Goal: Information Seeking & Learning: Learn about a topic

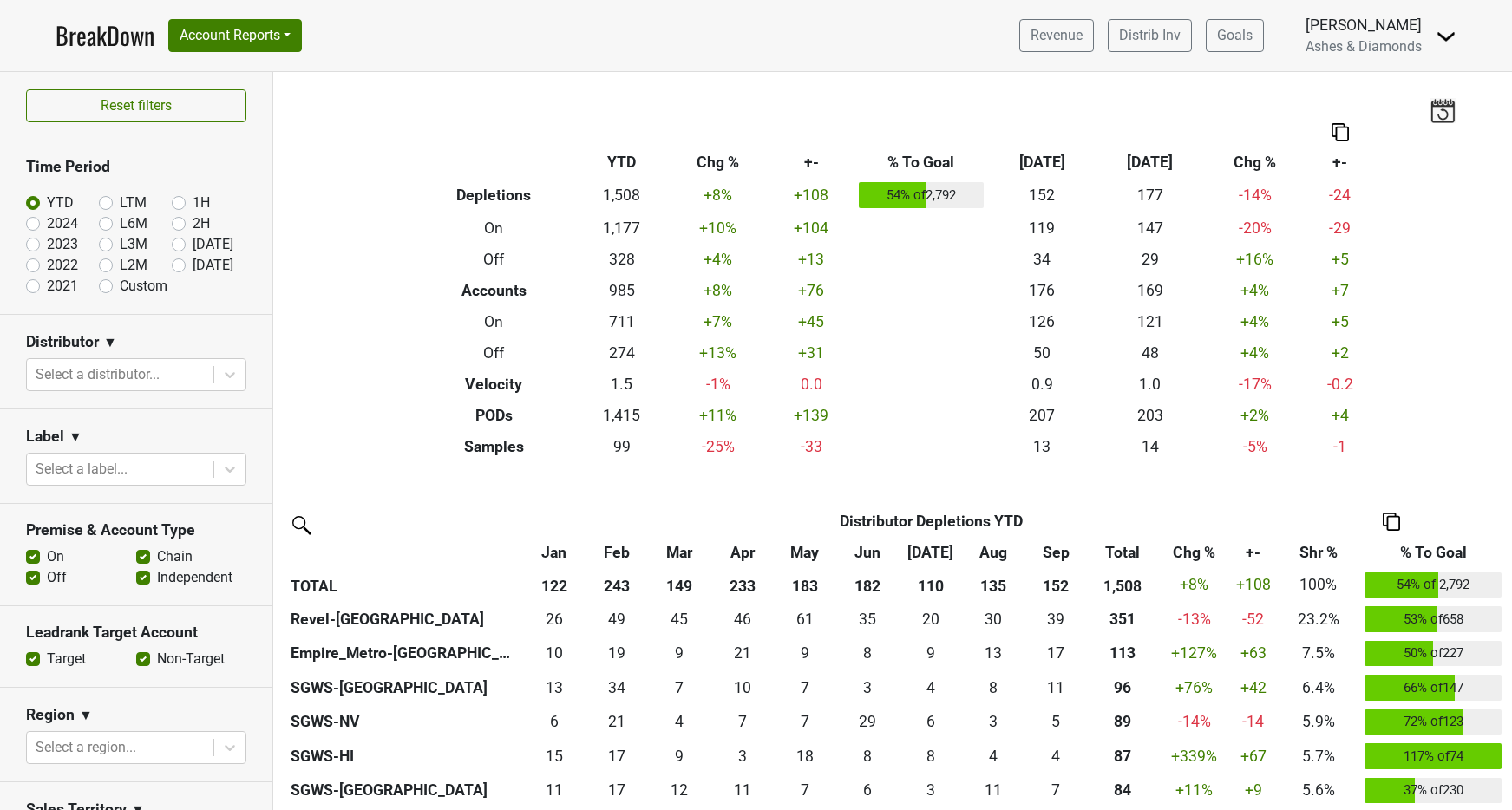
click at [193, 264] on label "[DATE]" at bounding box center [213, 265] width 41 height 20
click at [174, 264] on input "[DATE]" at bounding box center [205, 264] width 69 height 18
radio input "true"
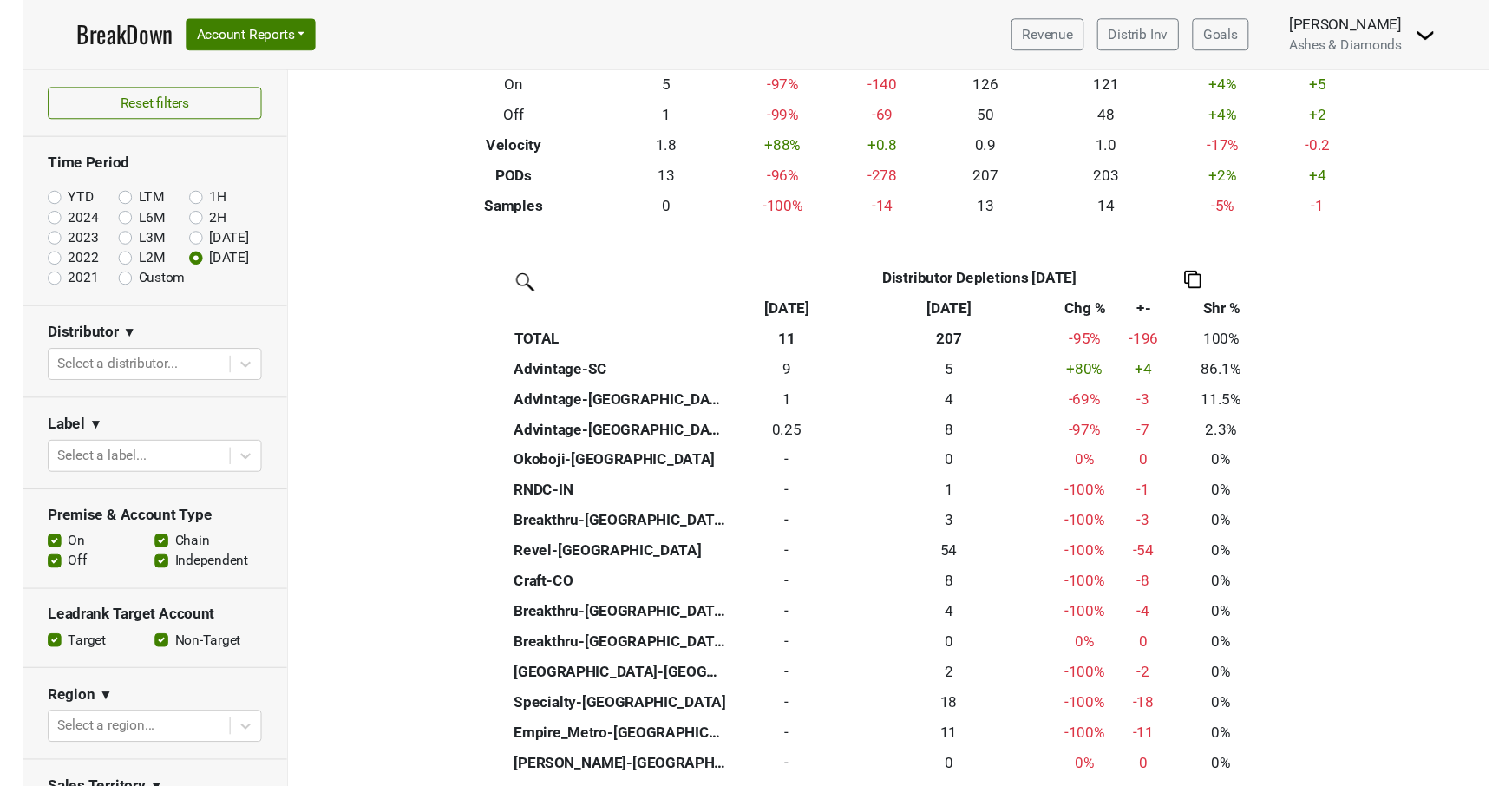
scroll to position [233, 0]
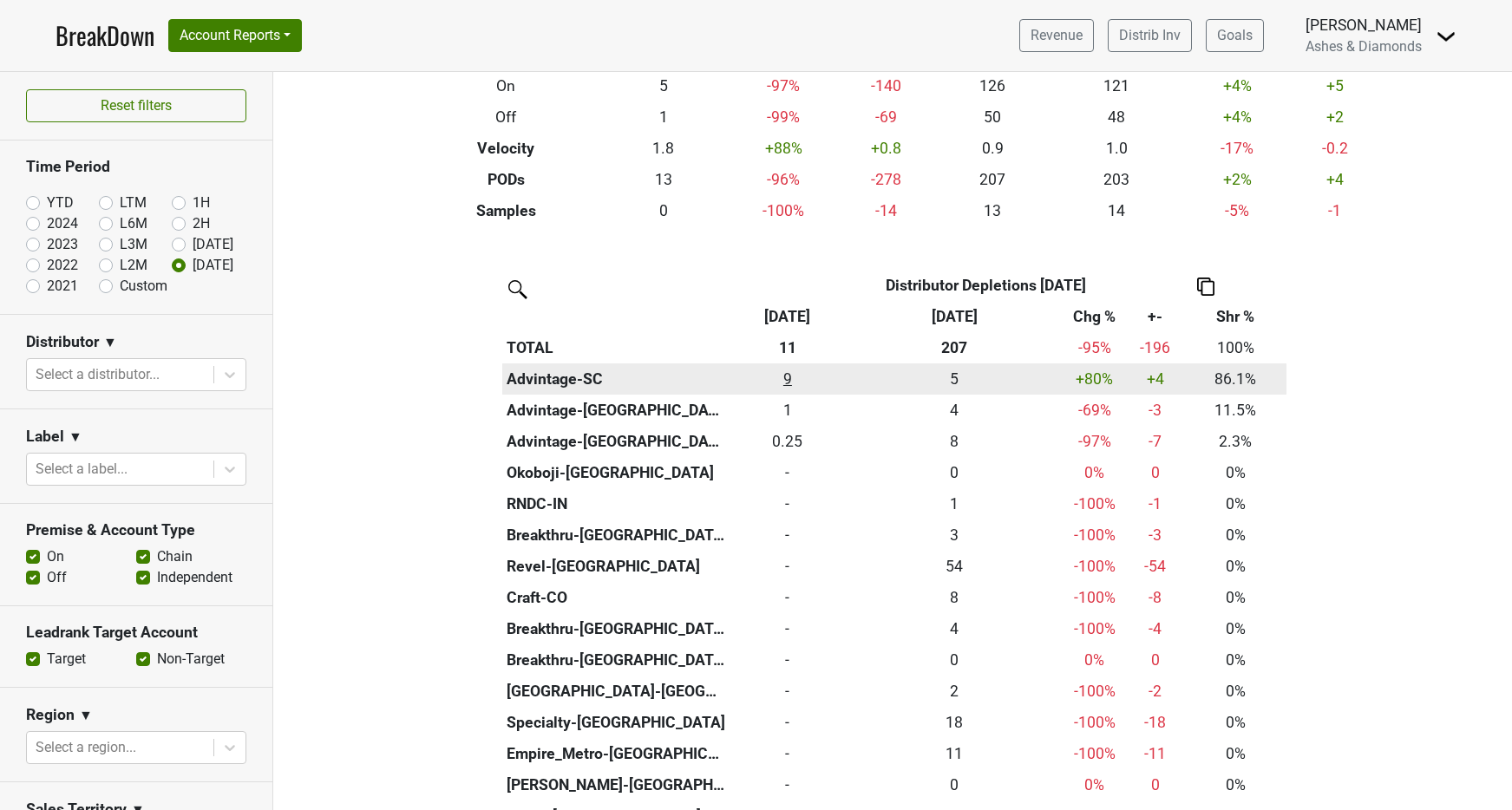
click at [788, 377] on div "9.33 9" at bounding box center [788, 379] width 108 height 22
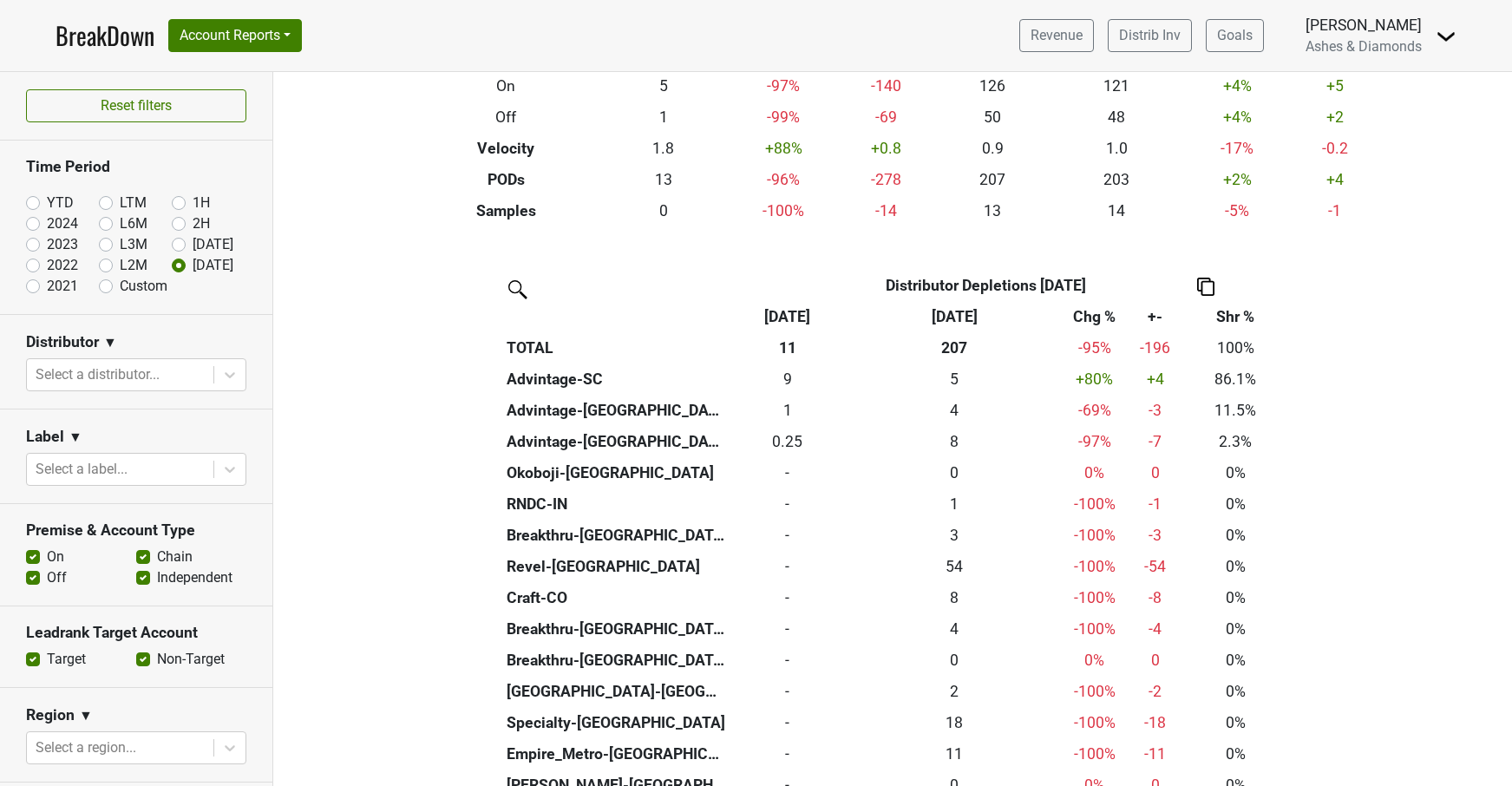
click at [47, 201] on label "YTD" at bounding box center [60, 203] width 27 height 20
click at [33, 201] on input "YTD" at bounding box center [60, 202] width 69 height 18
radio input "true"
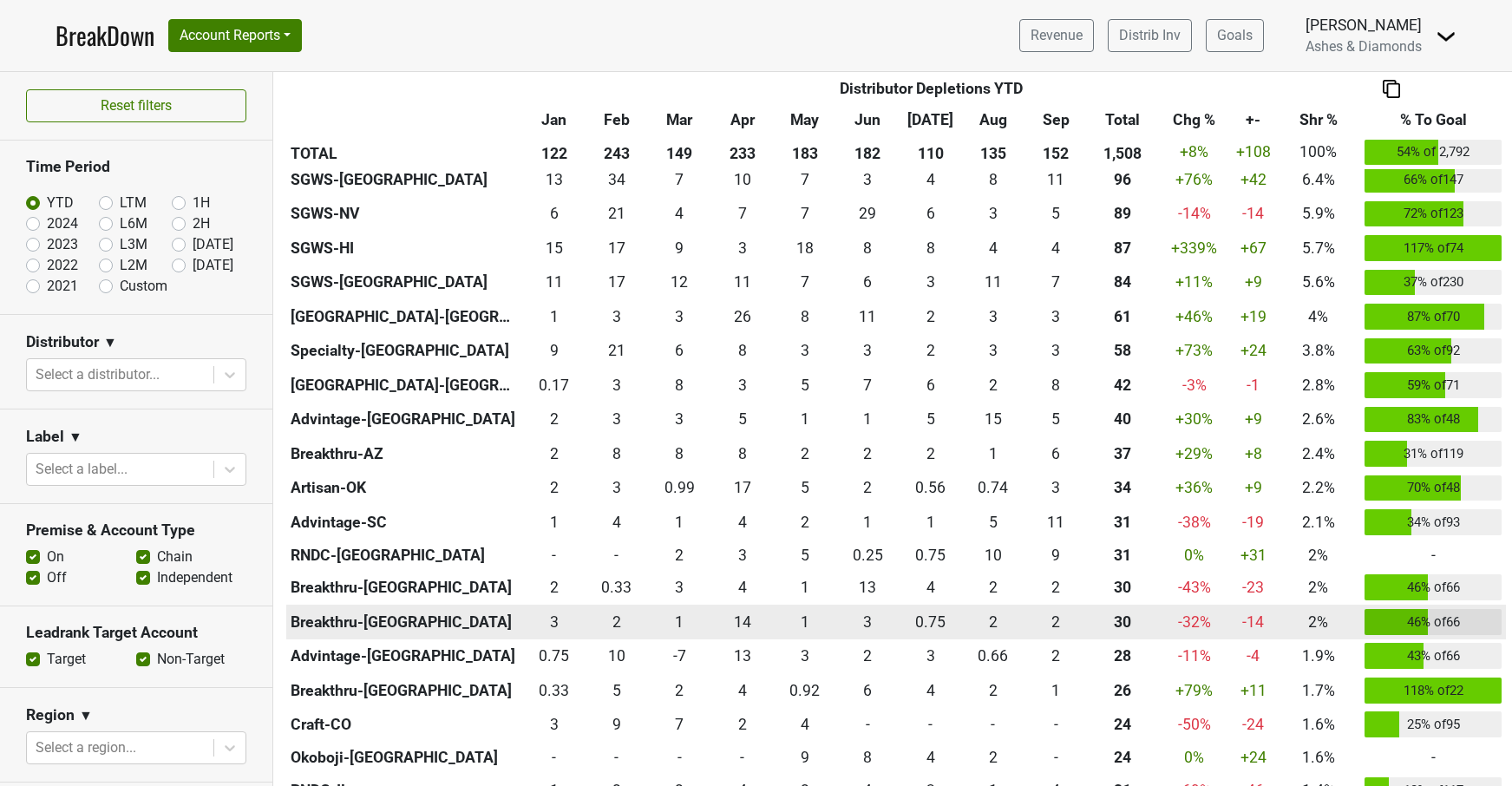
scroll to position [376, 0]
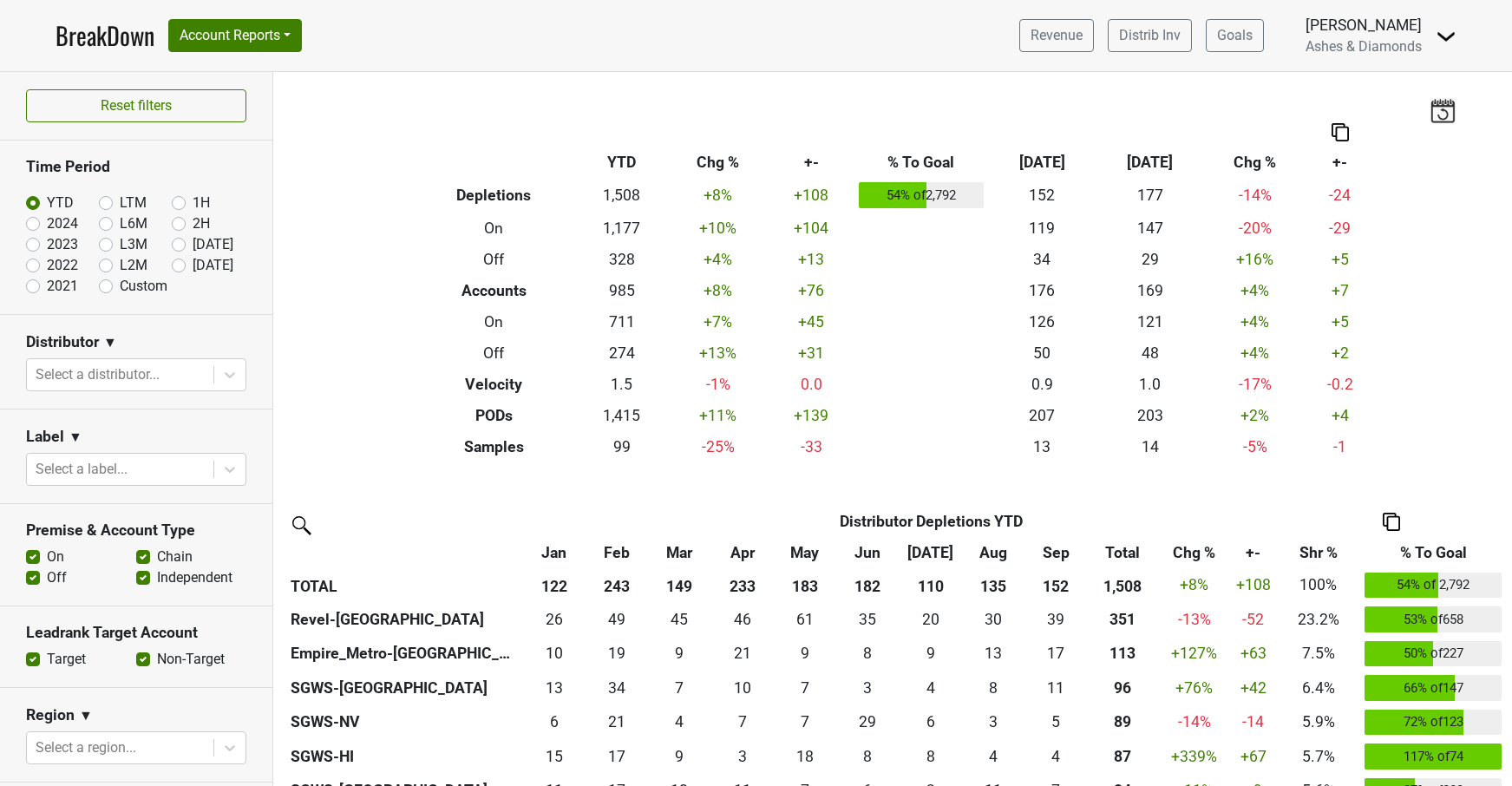
drag, startPoint x: 180, startPoint y: 268, endPoint x: 208, endPoint y: 275, distance: 28.9
click at [193, 268] on label "Oct '25" at bounding box center [213, 265] width 41 height 20
click at [179, 268] on input "[DATE]" at bounding box center [205, 264] width 69 height 18
radio input "true"
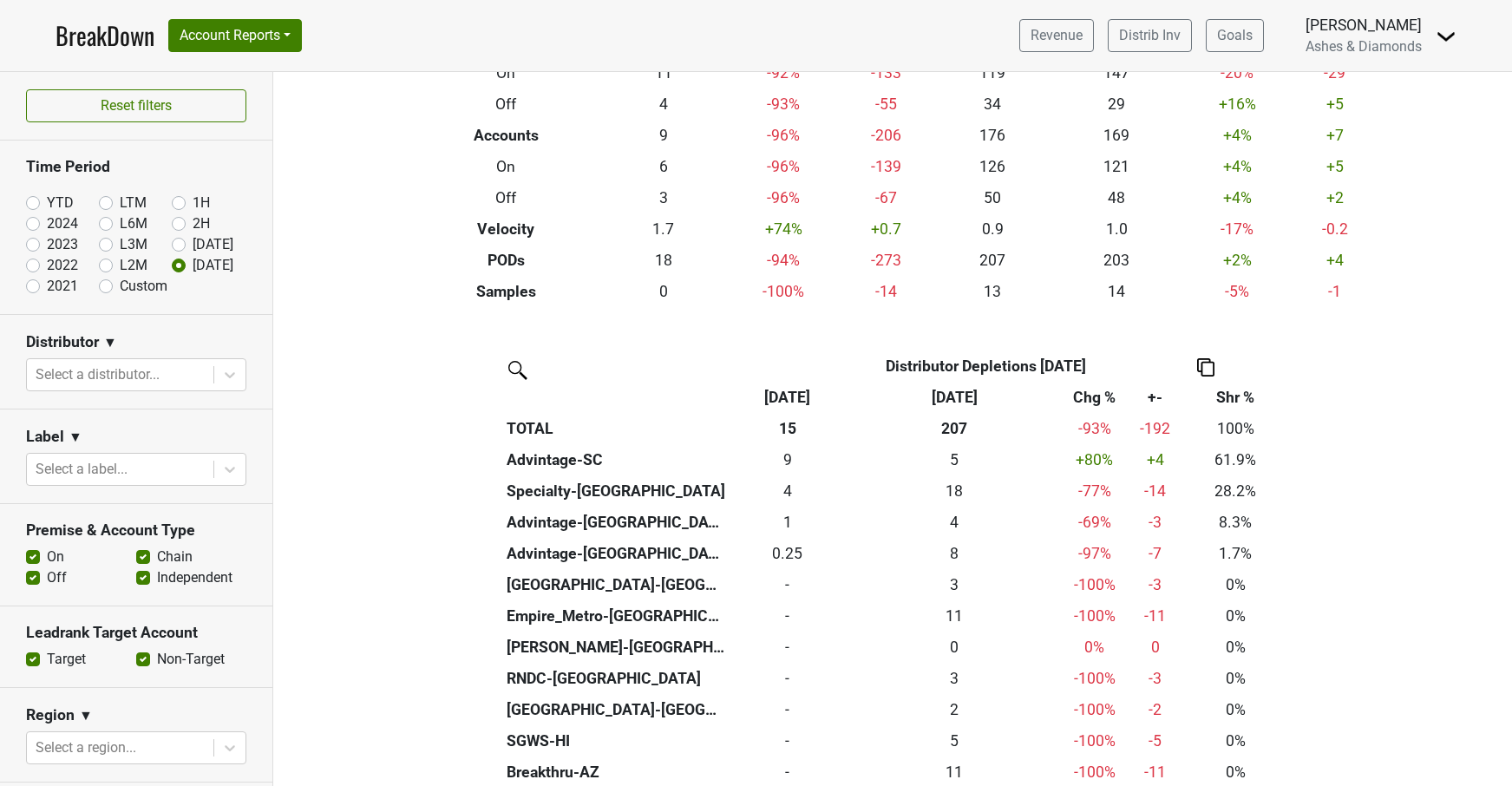
scroll to position [155, 0]
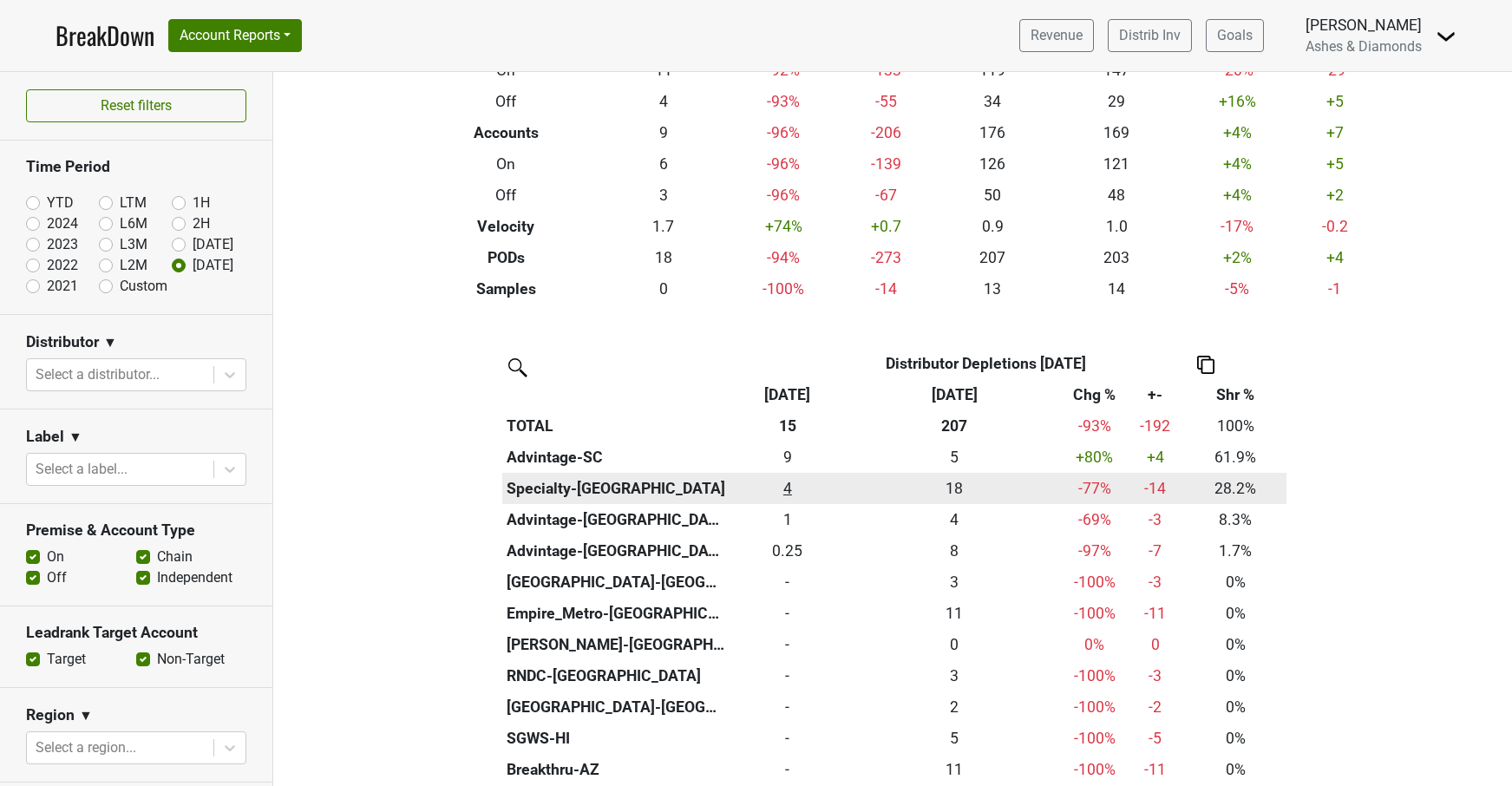
click at [792, 485] on div "4.249 4" at bounding box center [788, 488] width 108 height 22
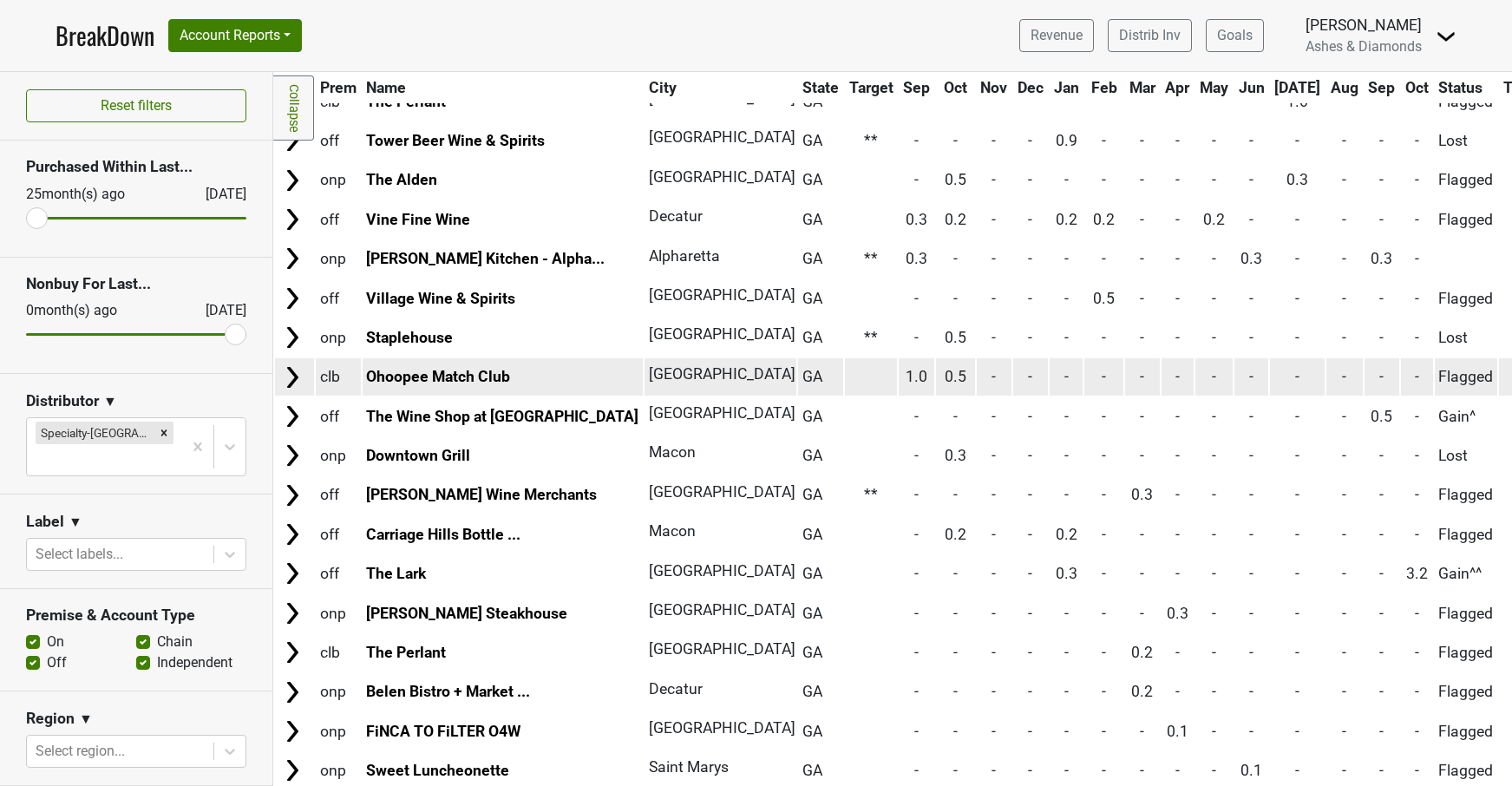
scroll to position [1522, 0]
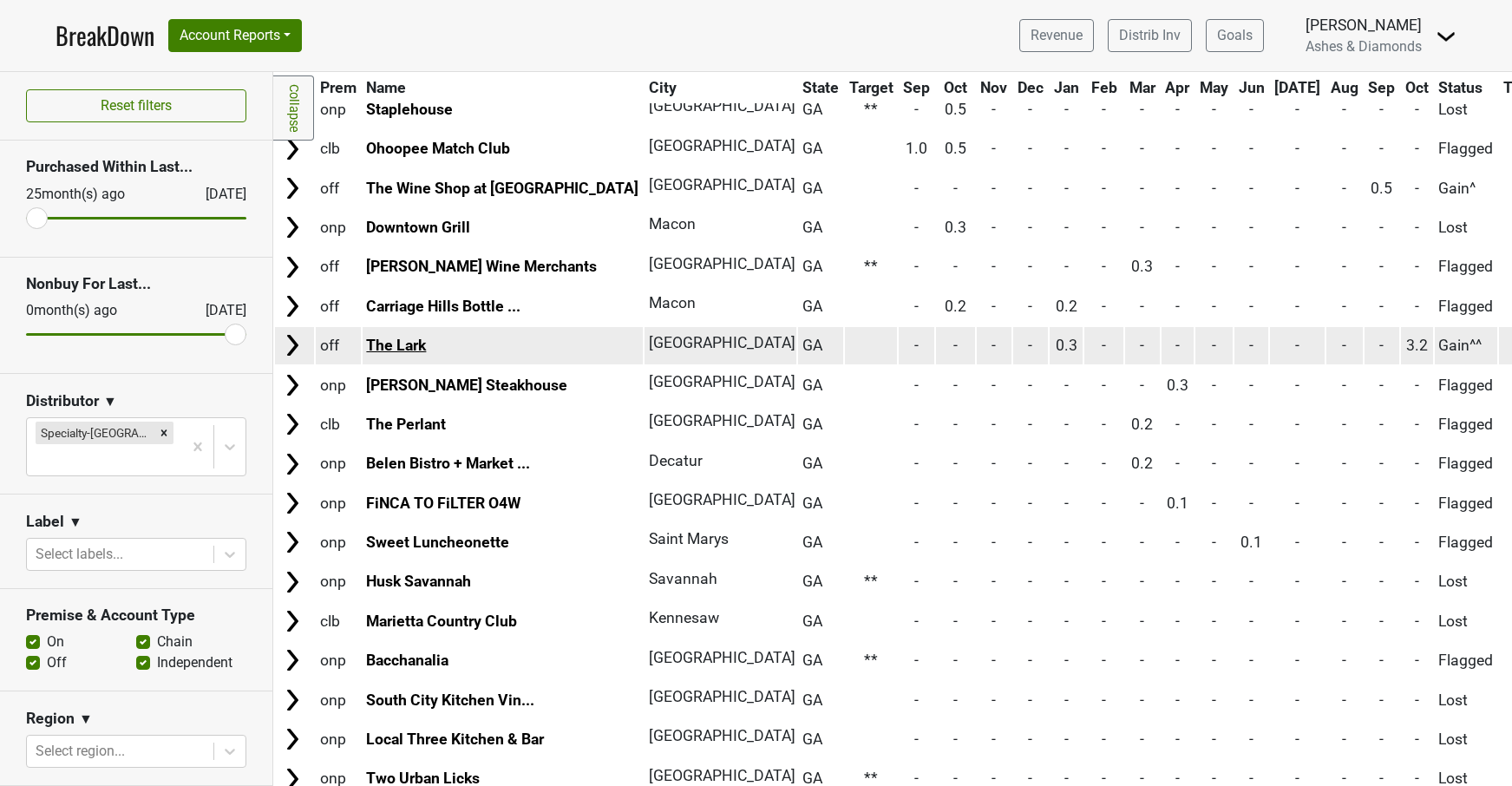
click at [385, 337] on link "The Lark" at bounding box center [395, 346] width 59 height 18
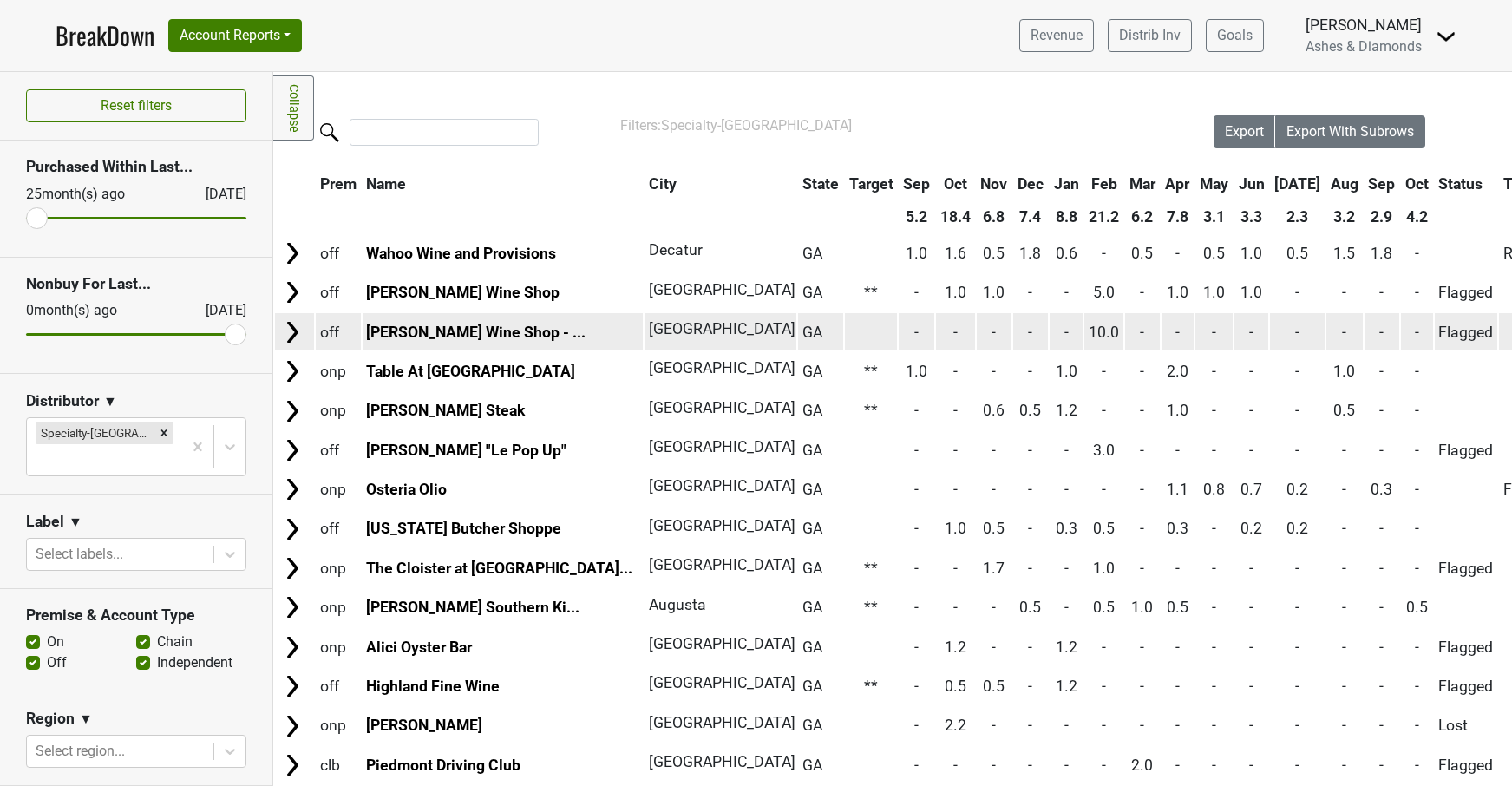
scroll to position [0, 0]
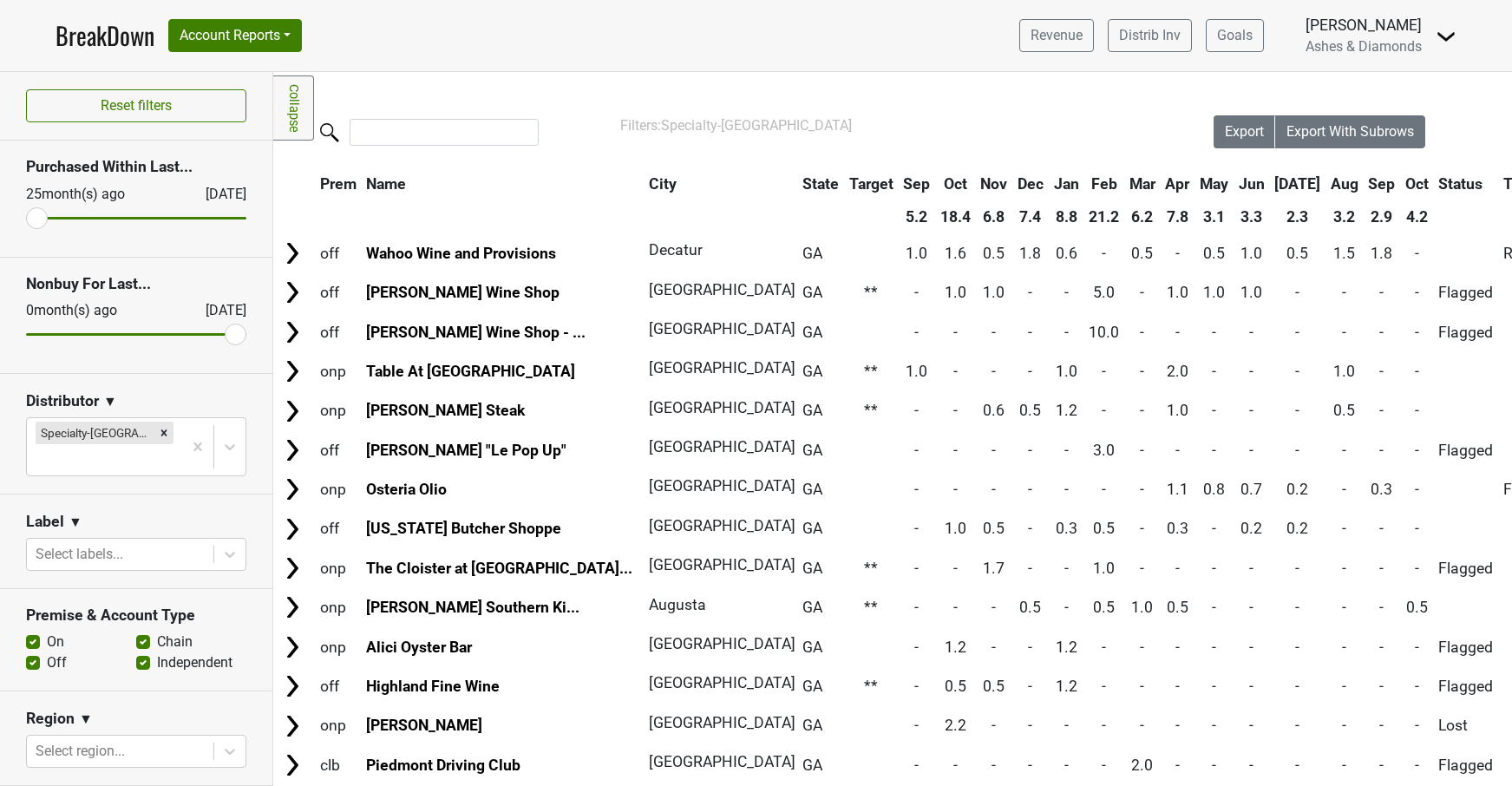
click at [99, 39] on link "BreakDown" at bounding box center [105, 35] width 99 height 36
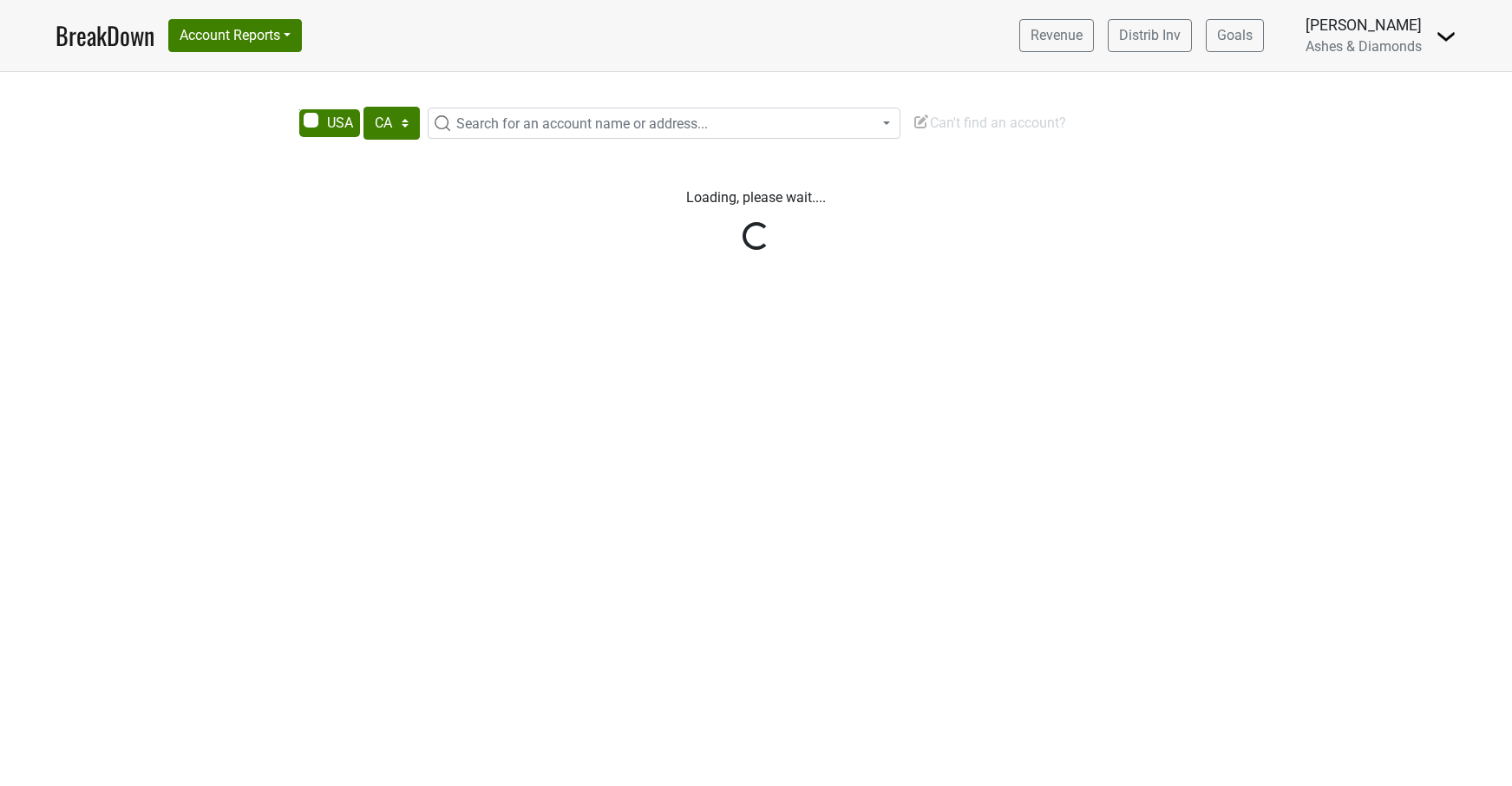
select select "CA"
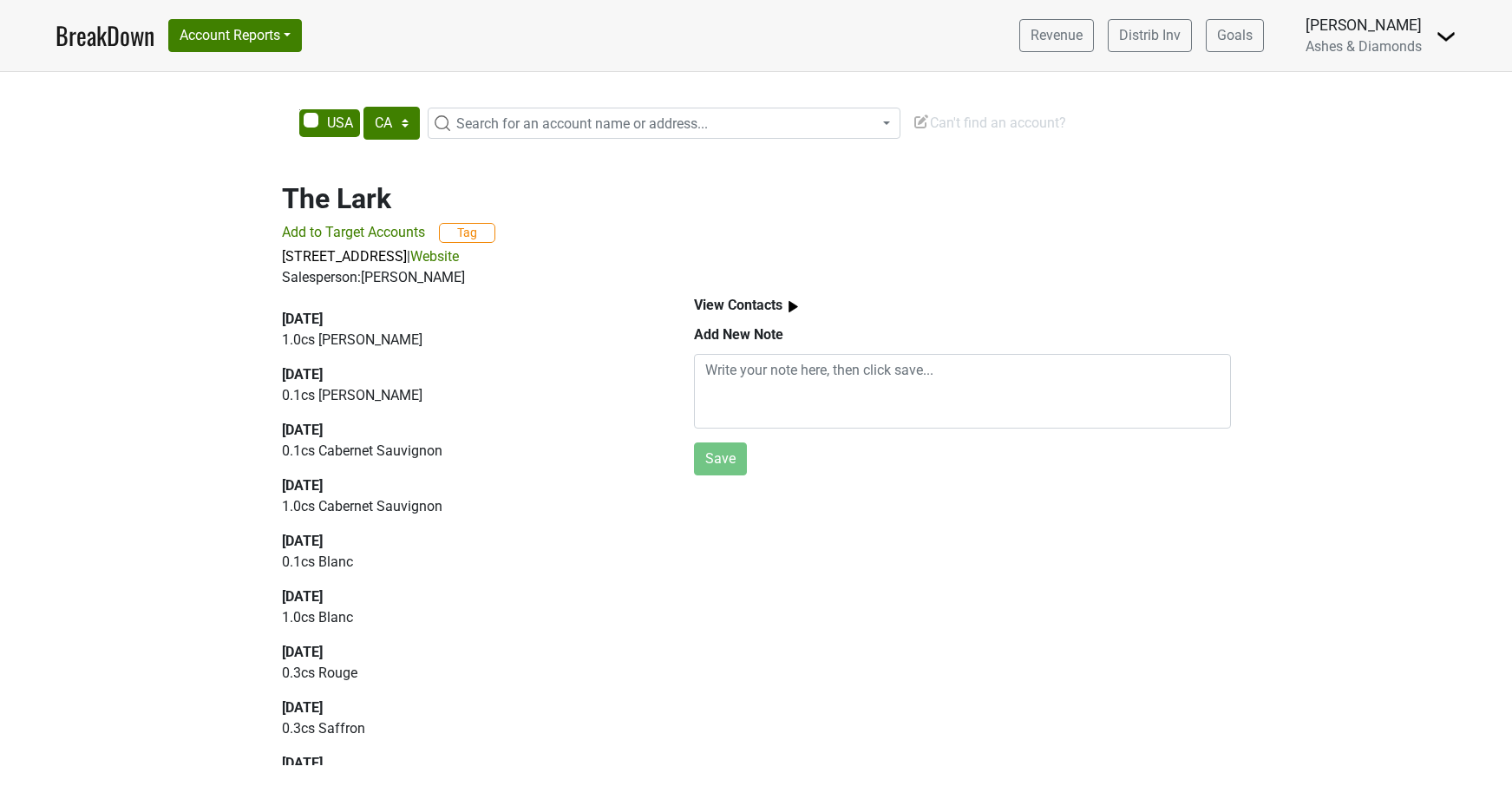
click at [459, 249] on link "Website" at bounding box center [434, 256] width 49 height 17
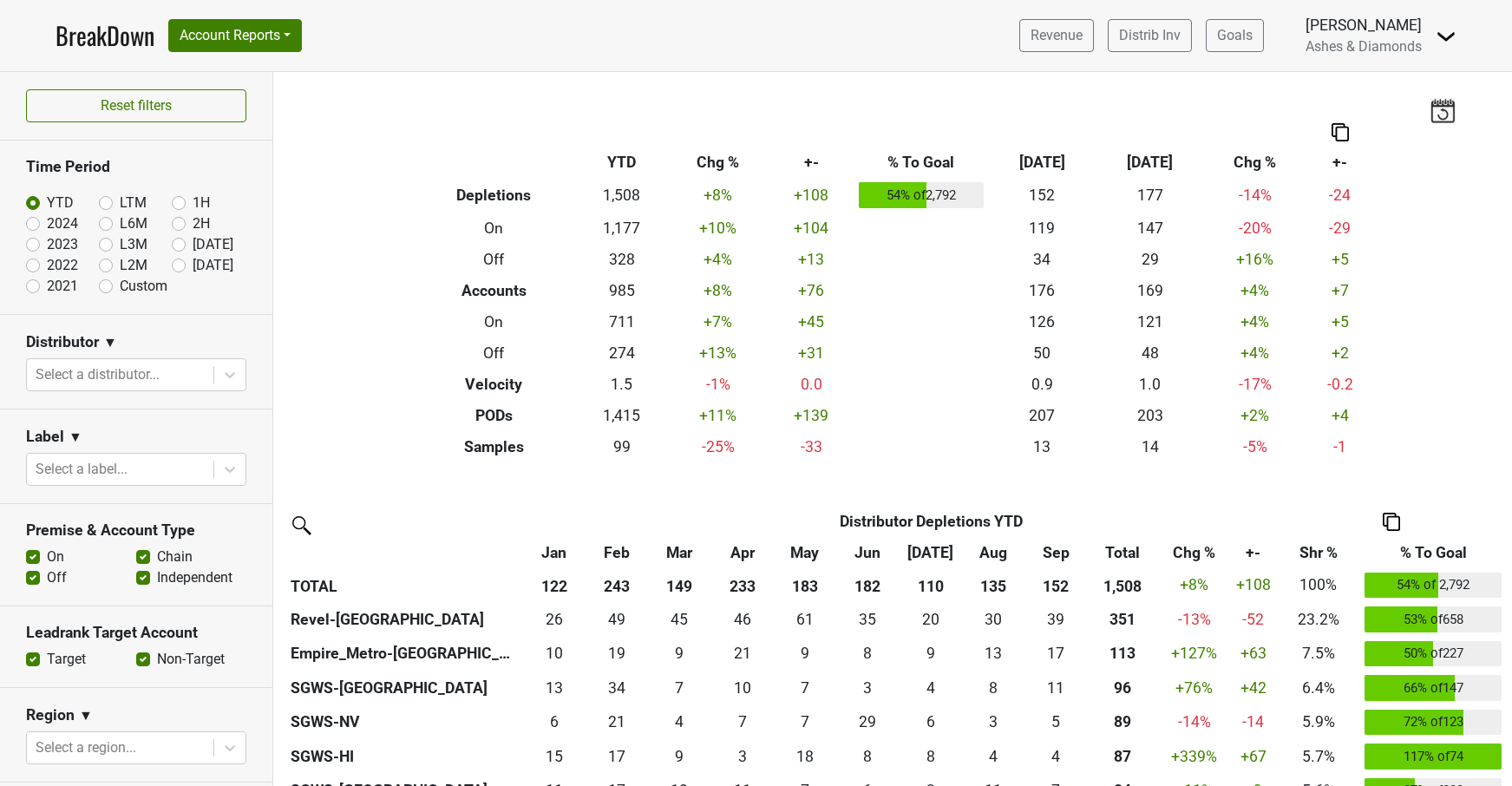
click at [193, 267] on label "[DATE]" at bounding box center [213, 265] width 41 height 20
click at [180, 267] on input "[DATE]" at bounding box center [205, 264] width 69 height 18
radio input "true"
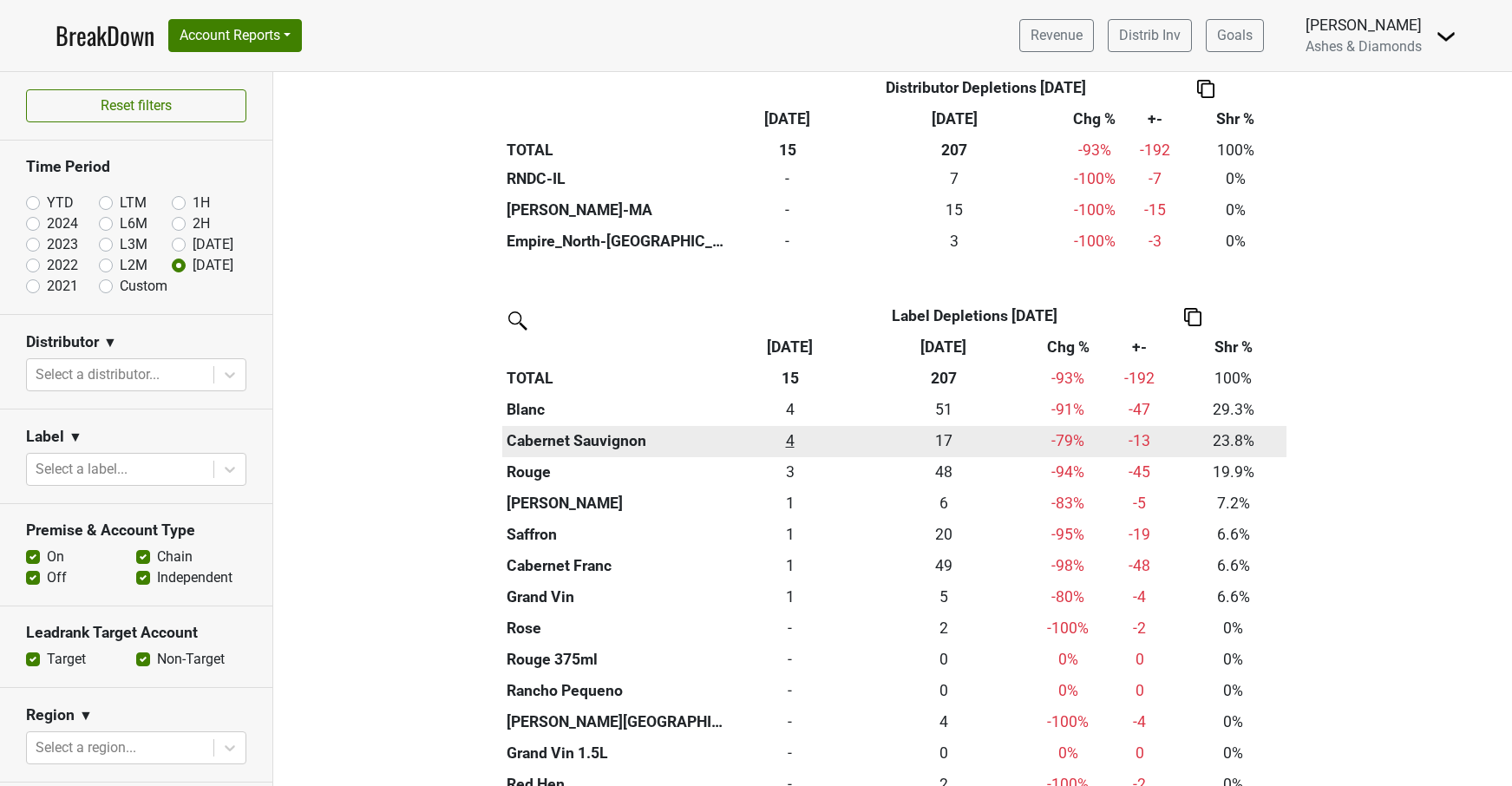
scroll to position [1507, 0]
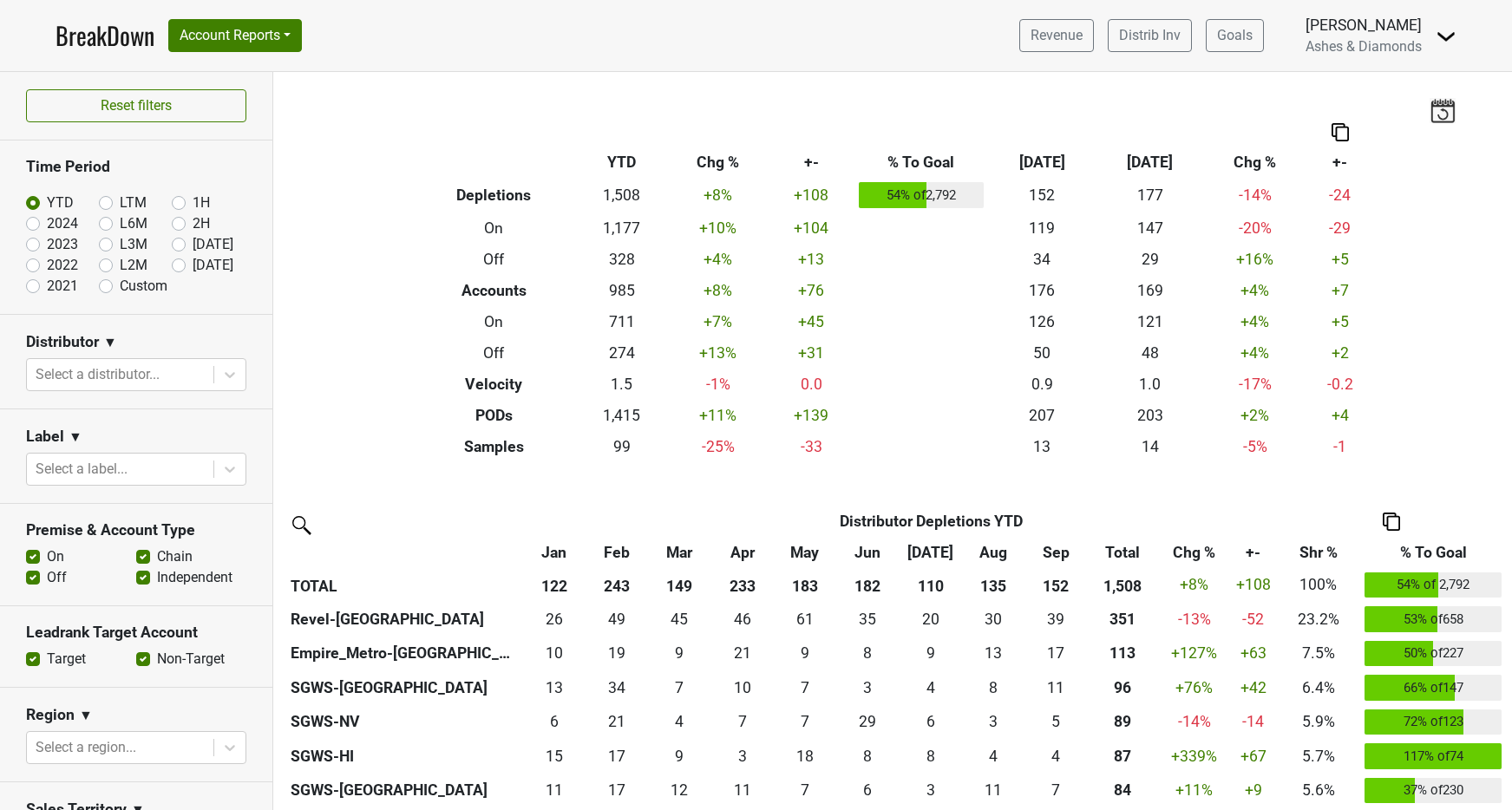
scroll to position [376, 0]
click at [193, 267] on label "[DATE]" at bounding box center [213, 265] width 41 height 20
click at [176, 267] on input "[DATE]" at bounding box center [205, 264] width 69 height 18
radio input "true"
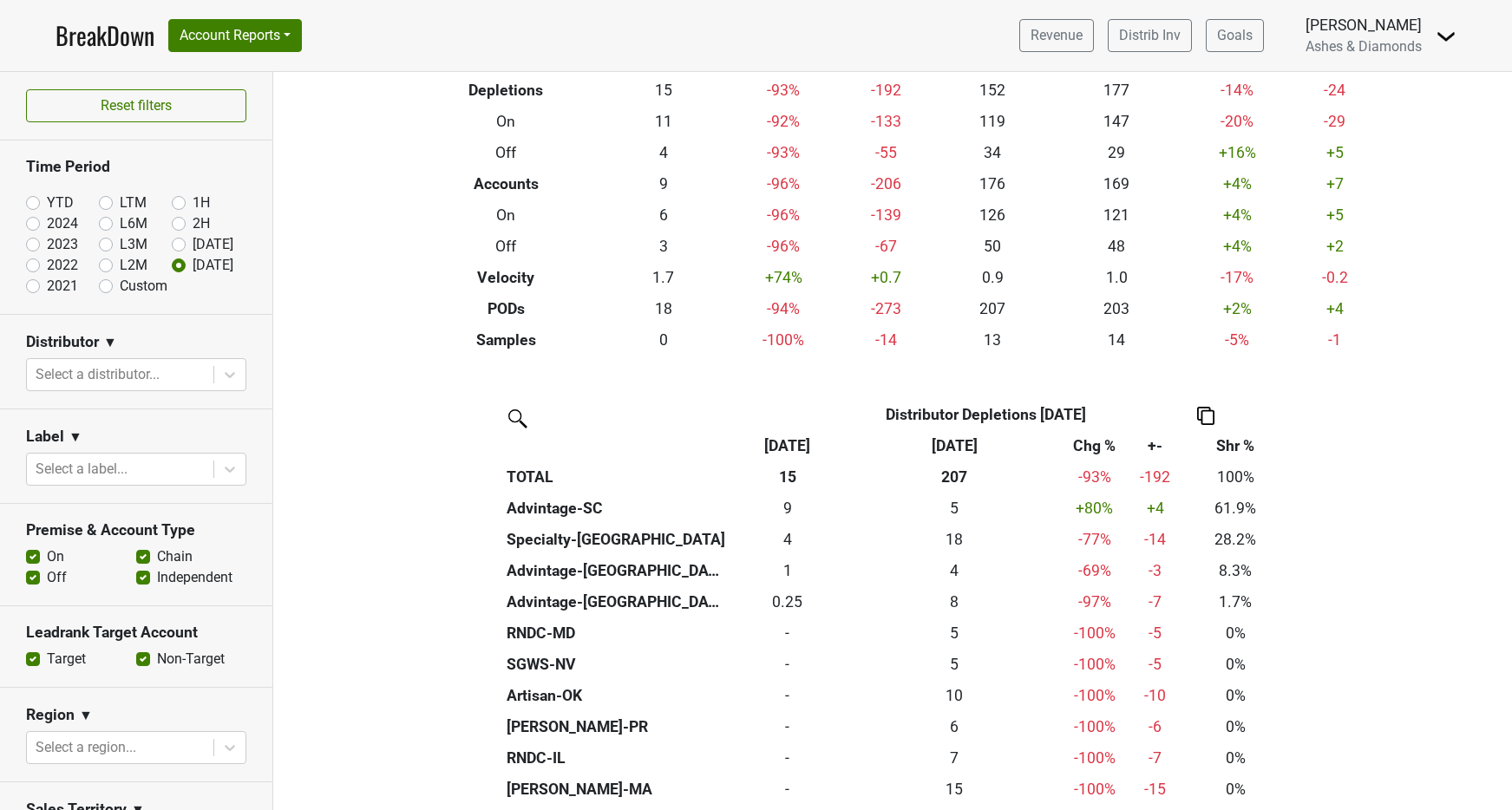
scroll to position [106, 0]
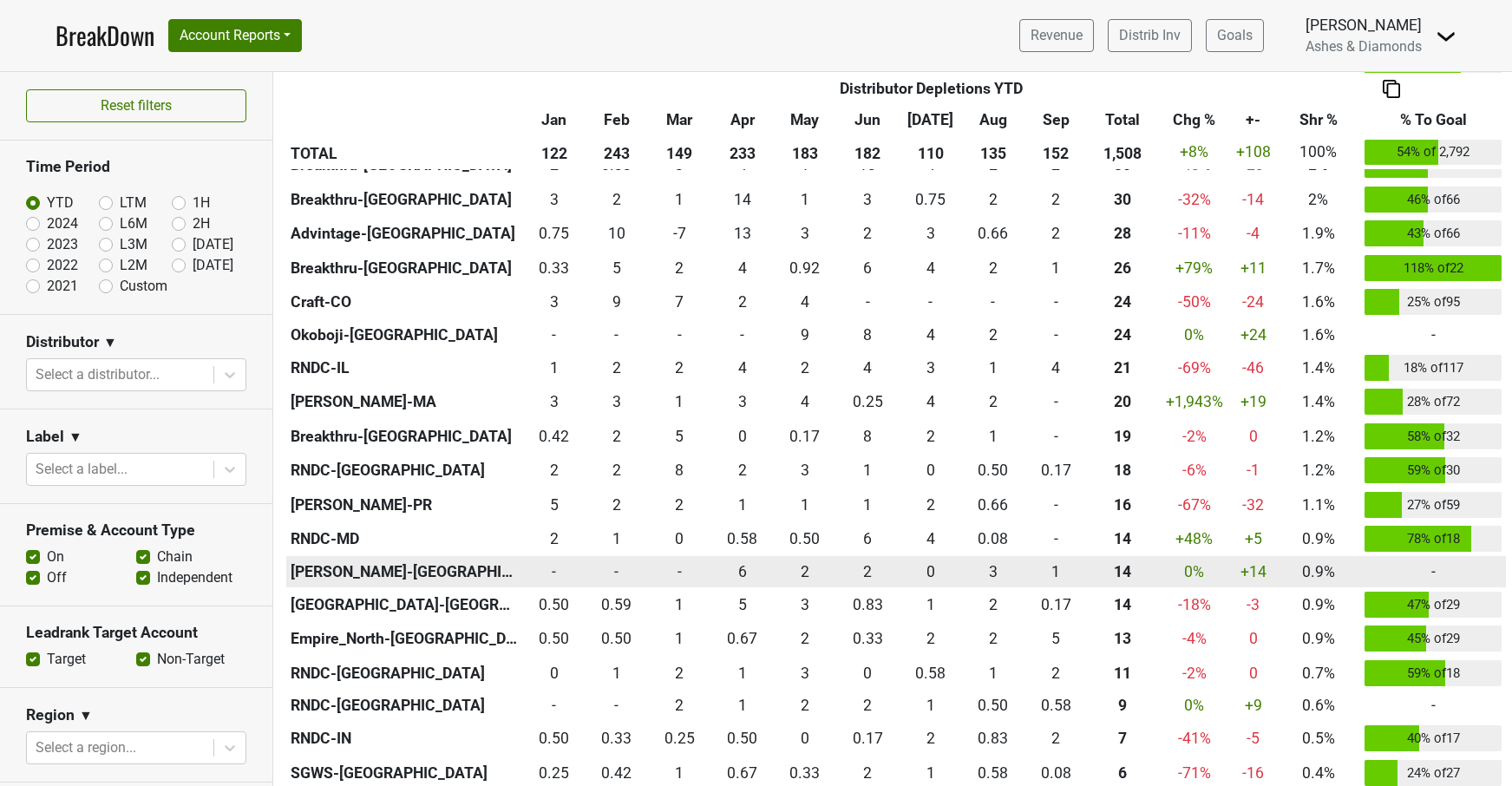
scroll to position [935, 0]
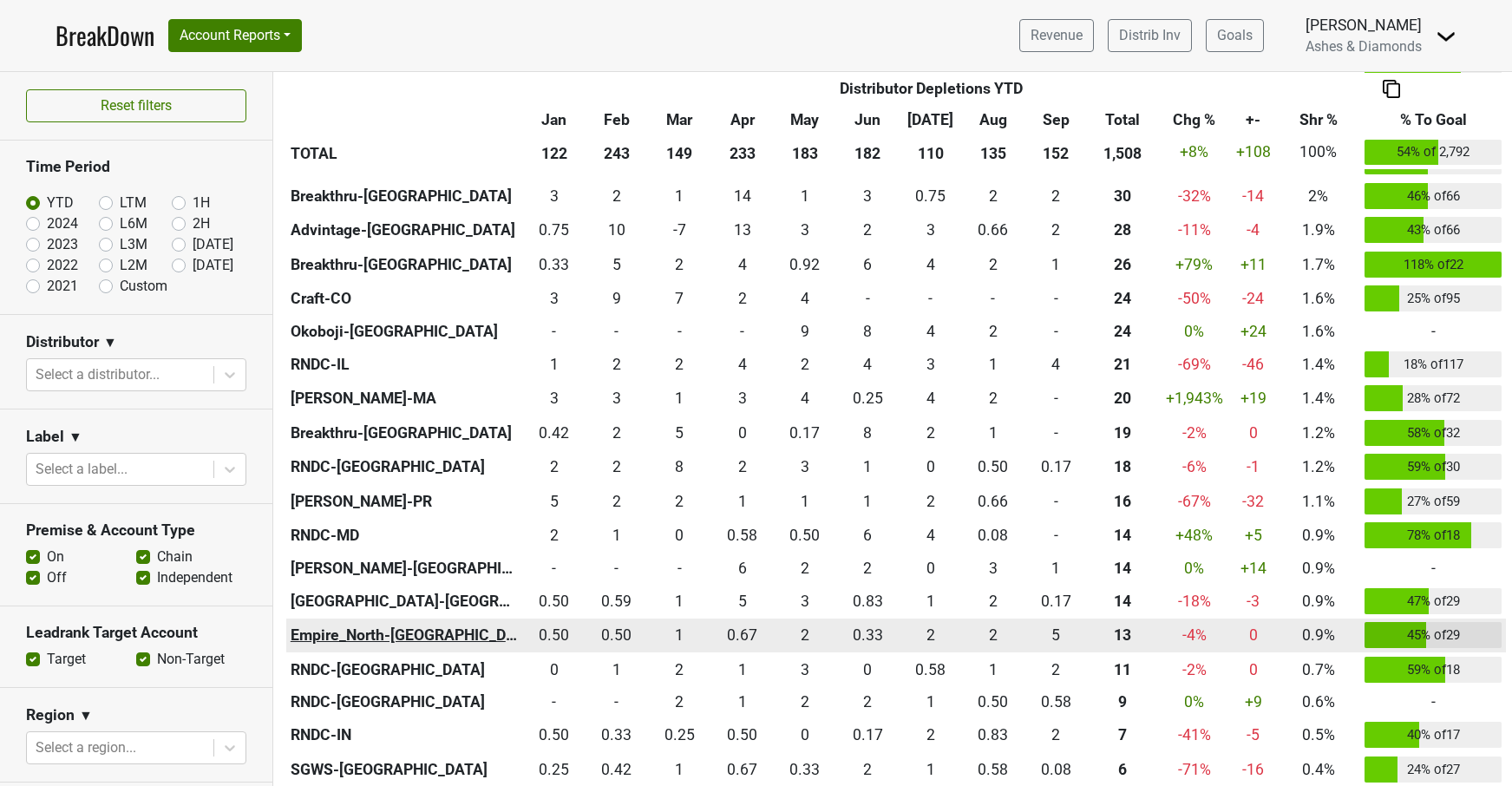
click at [404, 626] on th "Empire_North-[GEOGRAPHIC_DATA]" at bounding box center [404, 636] width 236 height 35
click at [1054, 627] on div "4.667 5" at bounding box center [1056, 635] width 55 height 22
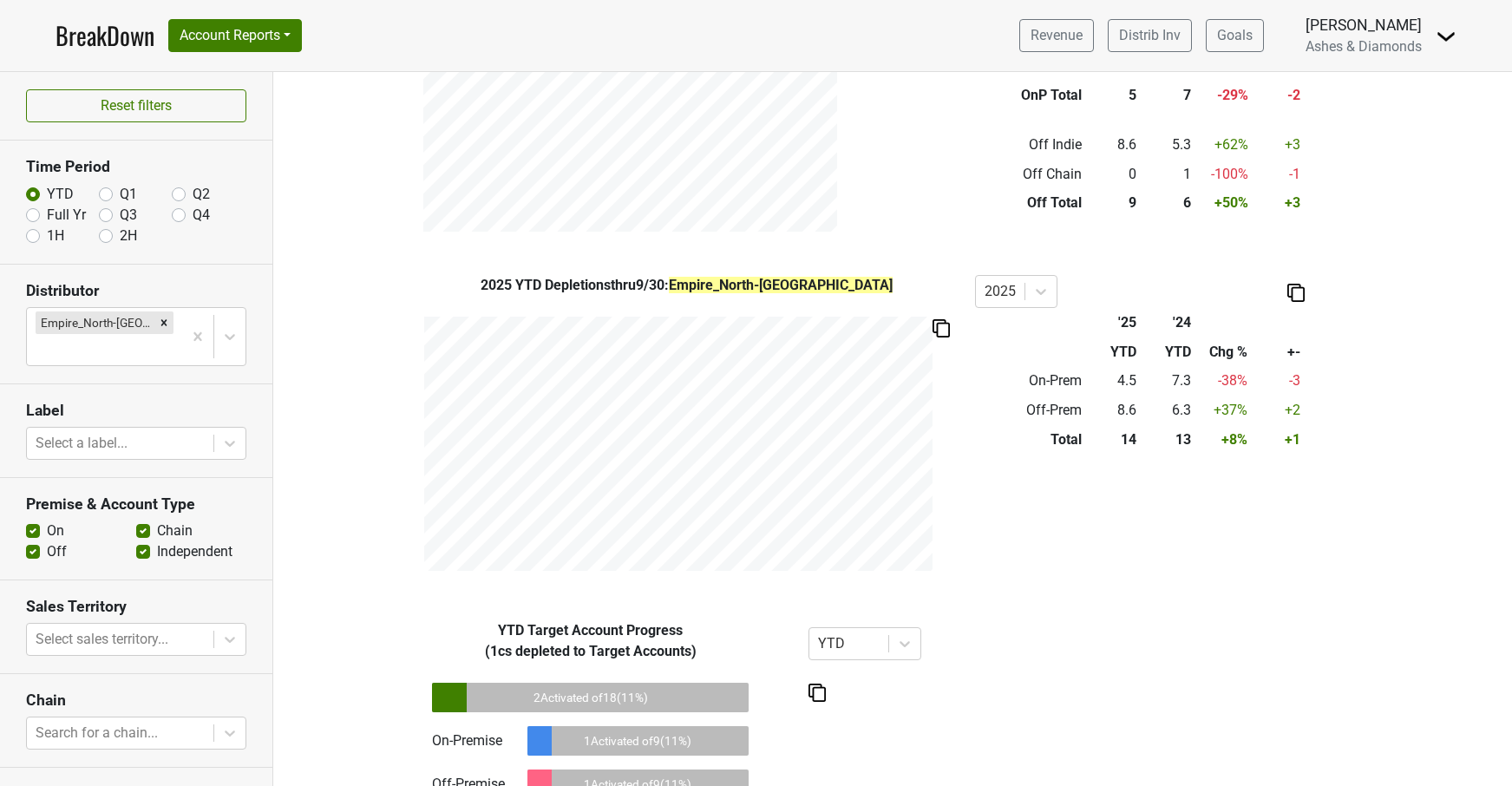
scroll to position [730, 0]
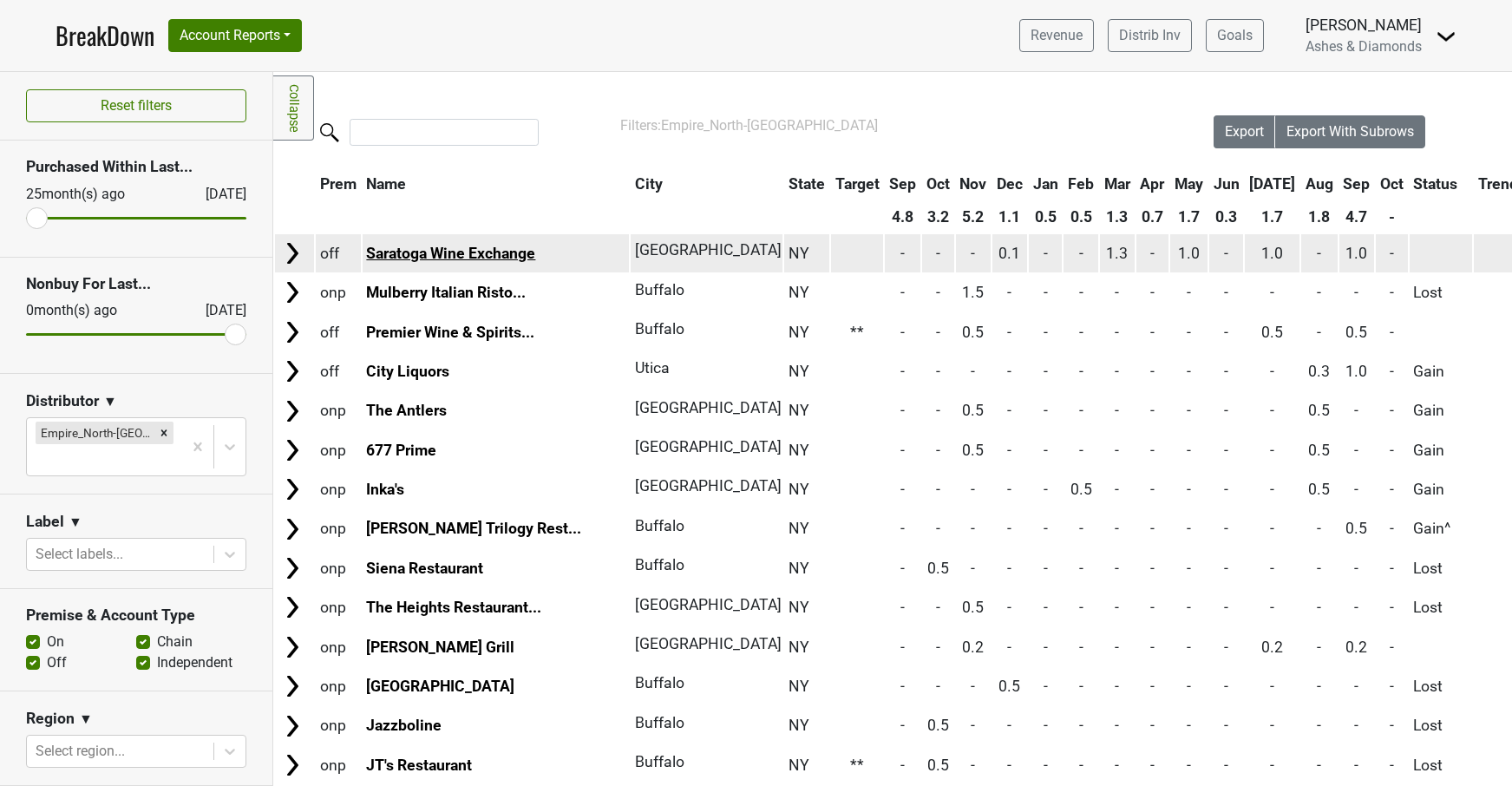
click at [507, 253] on link "Saratoga Wine Exchange" at bounding box center [451, 253] width 169 height 18
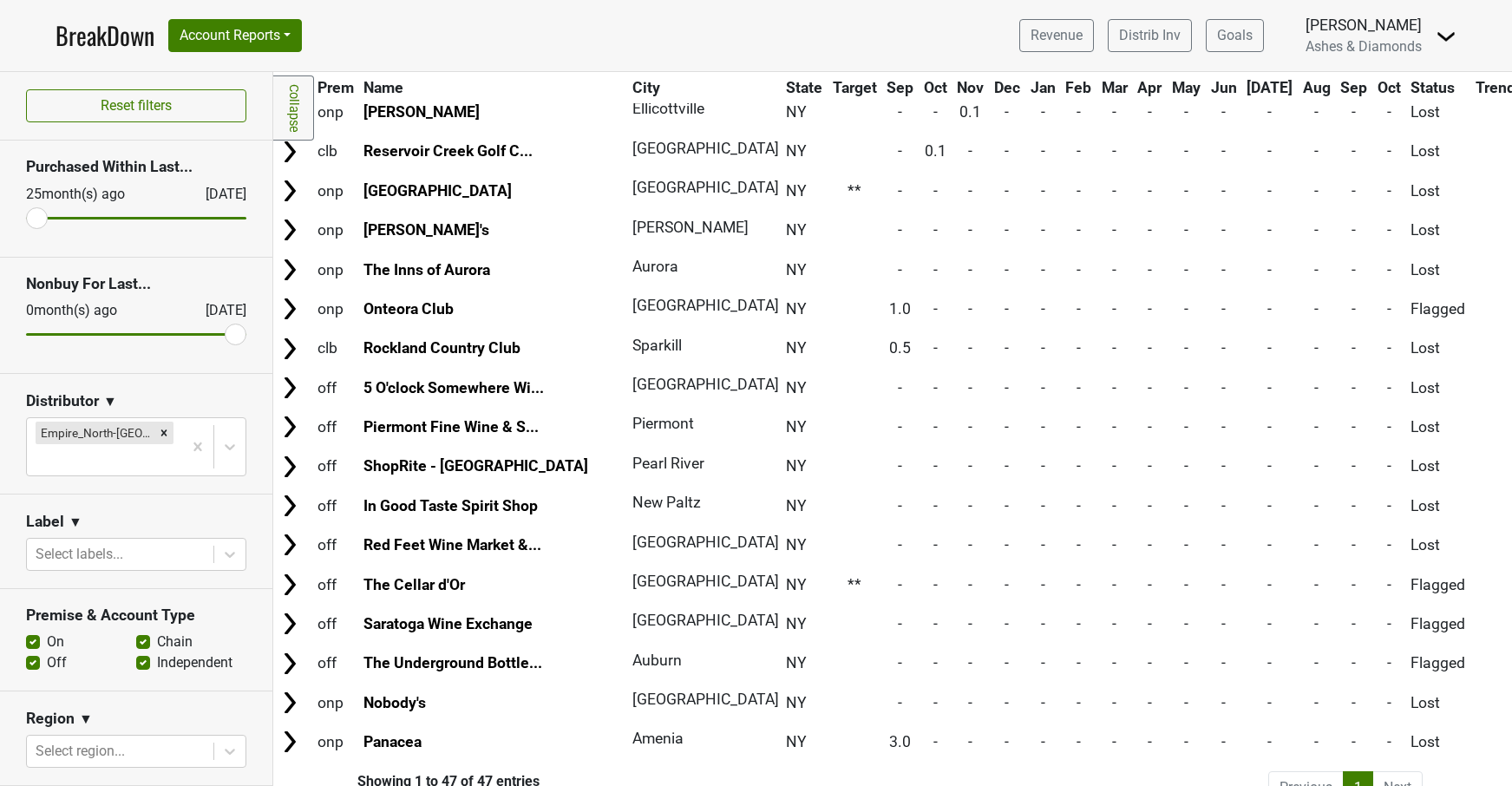
scroll to position [1322, 3]
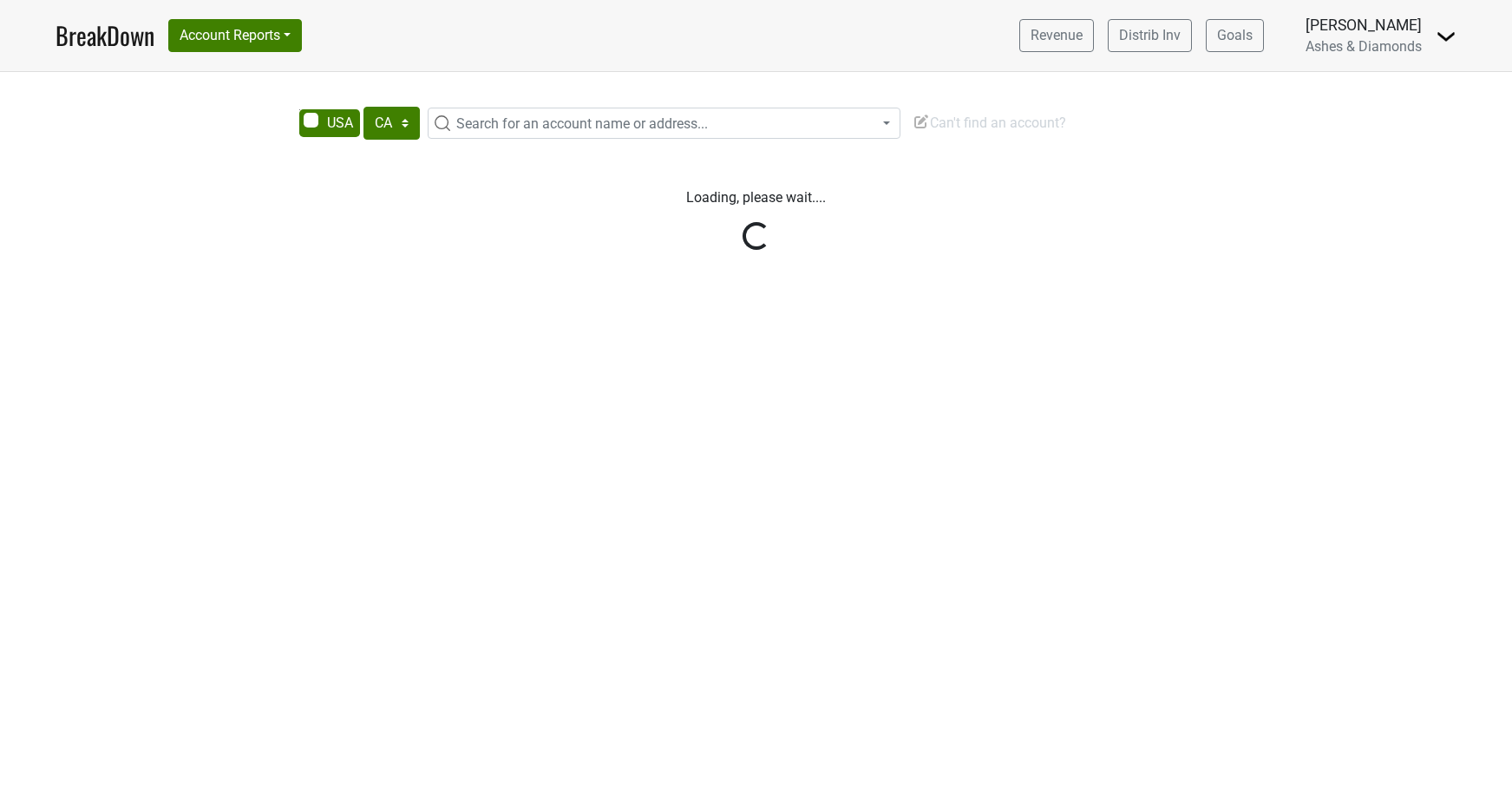
select select "CA"
